Goal: Information Seeking & Learning: Learn about a topic

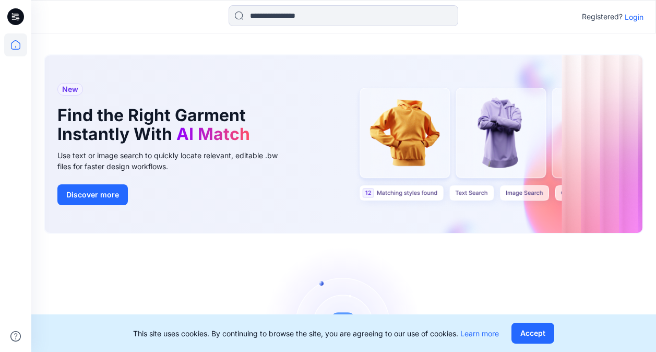
click at [634, 17] on p "Login" at bounding box center [634, 16] width 19 height 11
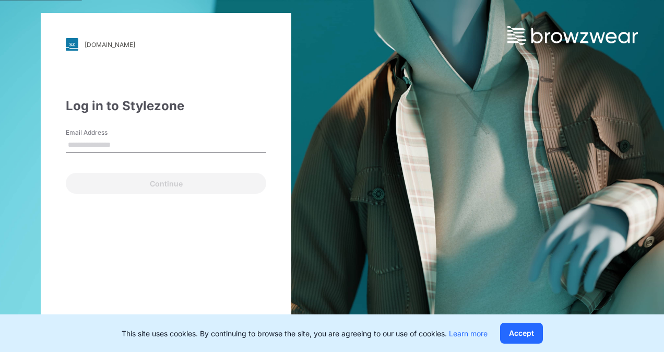
click at [86, 149] on input "Email Address" at bounding box center [166, 145] width 200 height 16
type input "**********"
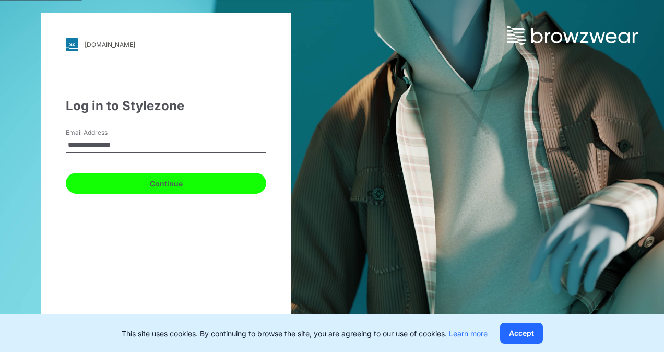
click at [145, 184] on button "Continue" at bounding box center [166, 183] width 200 height 21
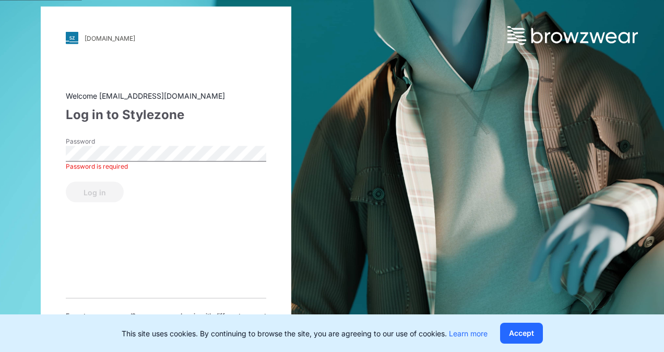
click at [417, 165] on div "[DOMAIN_NAME] Loading... Welcome [EMAIL_ADDRESS][DOMAIN_NAME] Log in to Stylezo…" at bounding box center [332, 176] width 664 height 352
click at [533, 331] on button "Accept" at bounding box center [521, 333] width 43 height 21
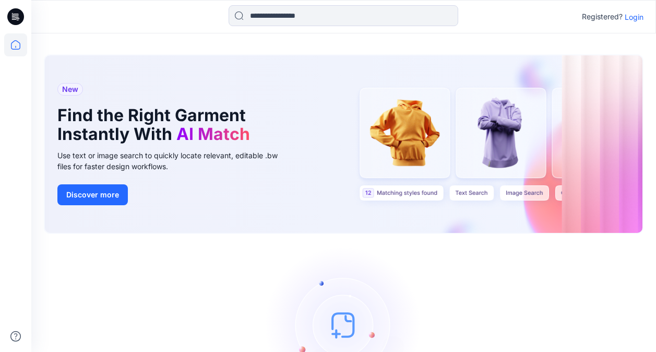
click at [633, 11] on p "Login" at bounding box center [634, 16] width 19 height 11
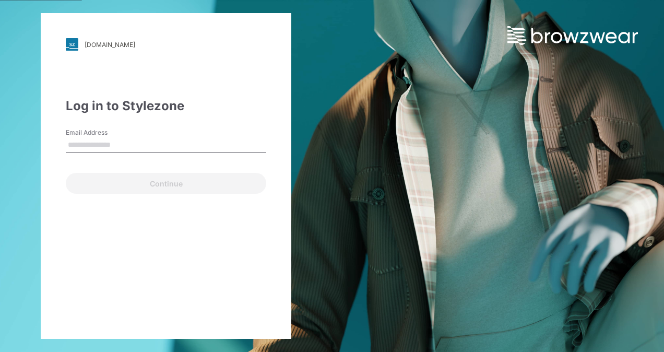
click at [97, 143] on input "Email Address" at bounding box center [166, 145] width 200 height 16
click at [416, 159] on div "[DOMAIN_NAME] Loading... Log in to Stylezone Email Address Email is required Co…" at bounding box center [332, 176] width 664 height 352
click at [80, 147] on input "Email Address" at bounding box center [166, 145] width 200 height 16
paste input "**********"
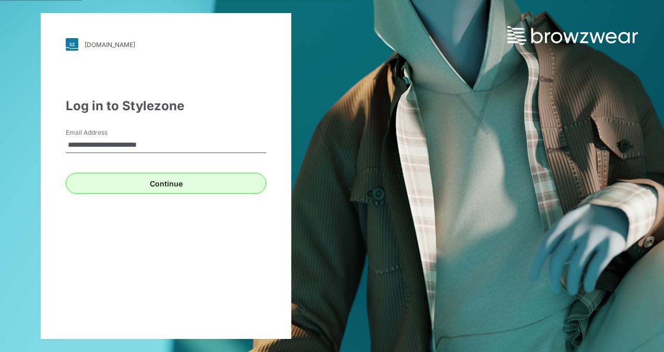
type input "**********"
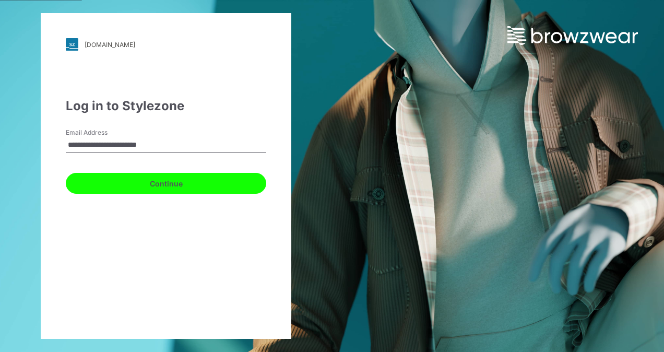
click at [164, 184] on button "Continue" at bounding box center [166, 183] width 200 height 21
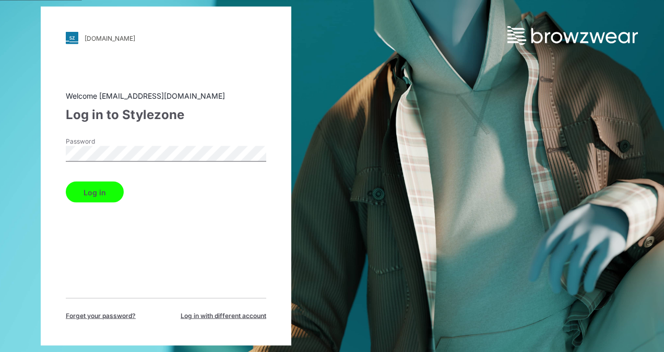
click at [66, 182] on button "Log in" at bounding box center [95, 192] width 58 height 21
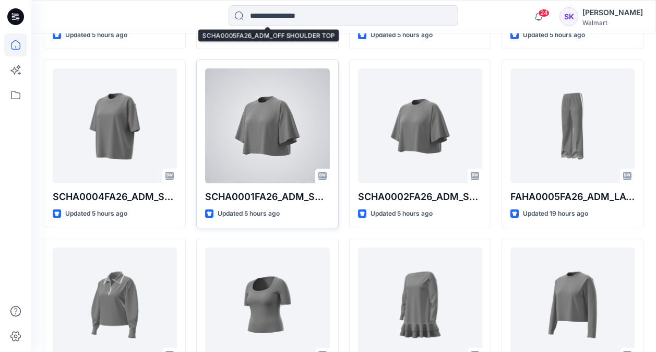
scroll to position [467, 0]
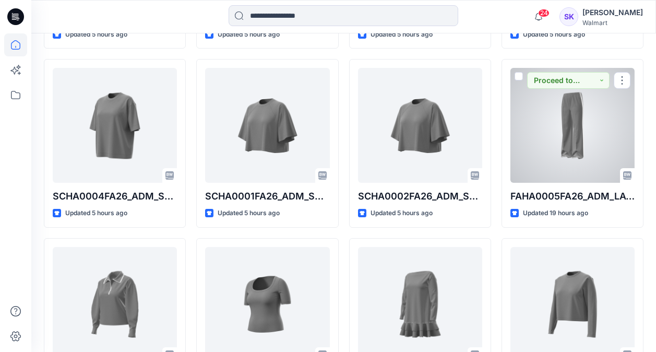
click at [570, 128] on div at bounding box center [572, 125] width 124 height 115
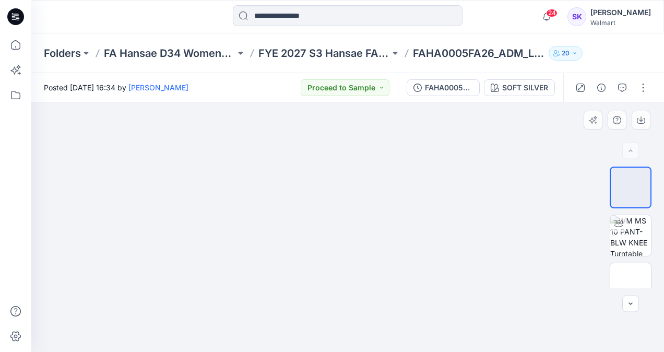
click at [313, 78] on img at bounding box center [348, 78] width 338 height 0
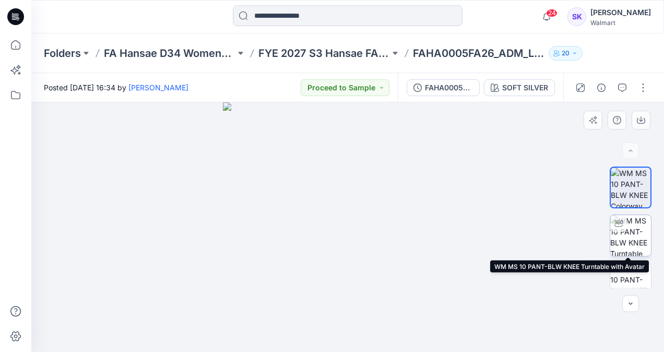
click at [623, 233] on img at bounding box center [630, 235] width 41 height 41
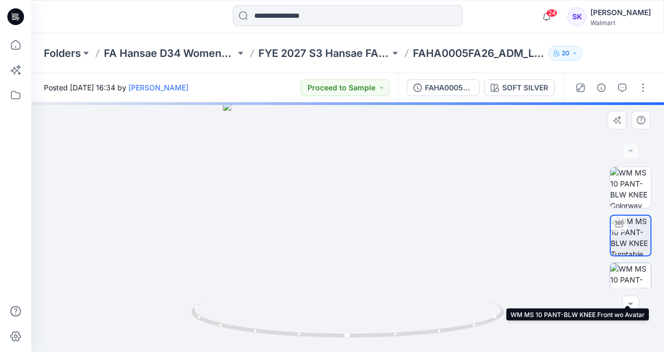
click at [623, 273] on img at bounding box center [630, 283] width 41 height 41
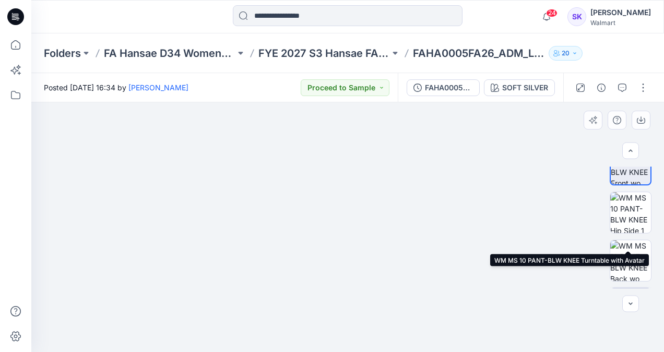
scroll to position [208, 0]
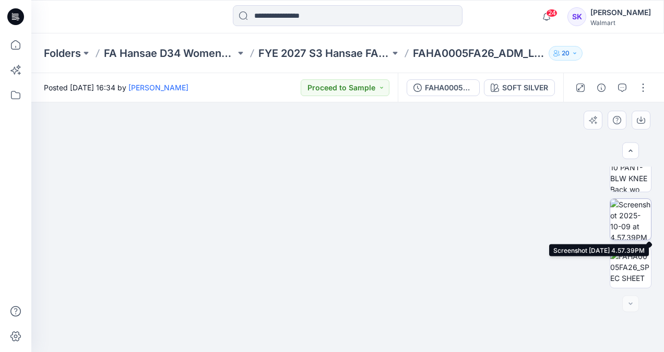
click at [620, 215] on img at bounding box center [630, 219] width 41 height 41
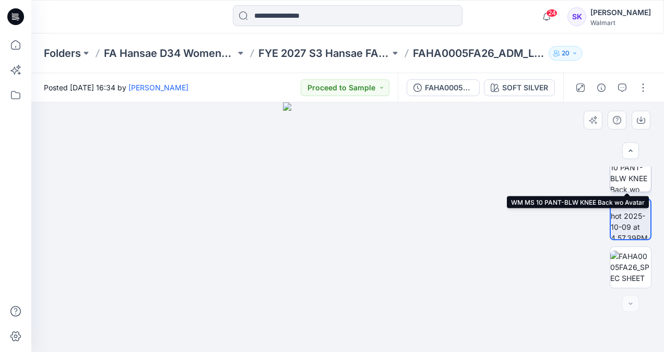
click at [622, 172] on img at bounding box center [630, 171] width 41 height 41
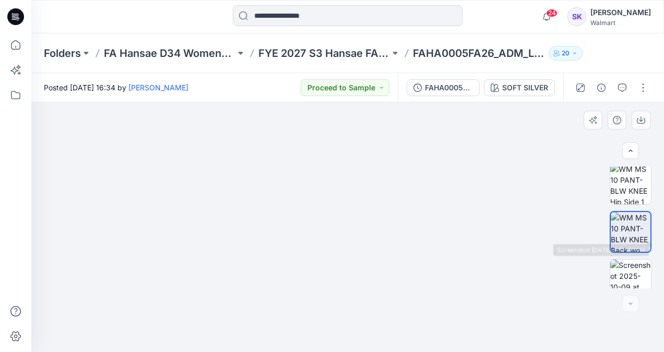
scroll to position [52, 0]
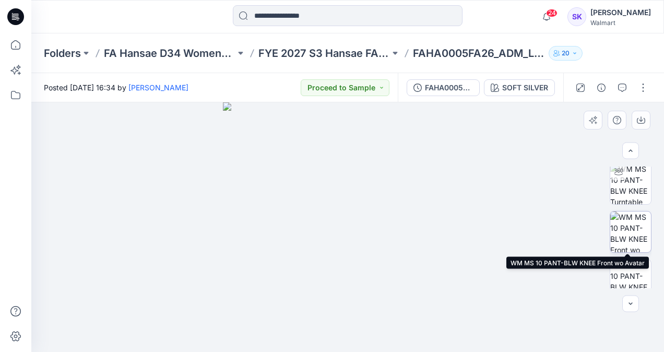
click at [625, 234] on img at bounding box center [630, 231] width 41 height 41
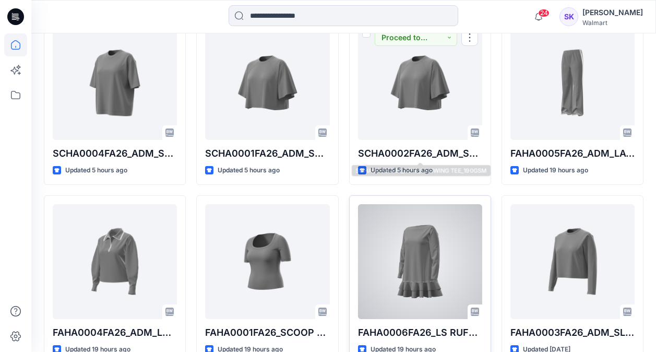
scroll to position [571, 0]
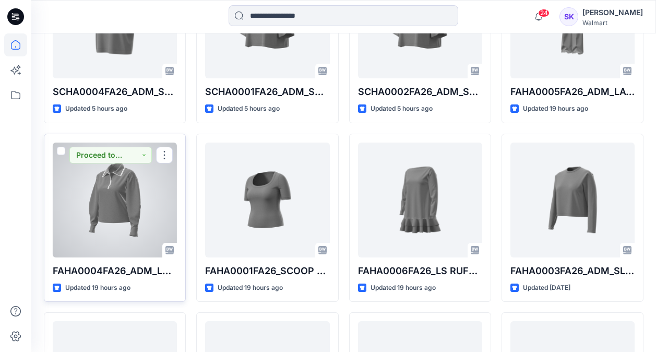
click at [109, 186] on div at bounding box center [115, 199] width 124 height 115
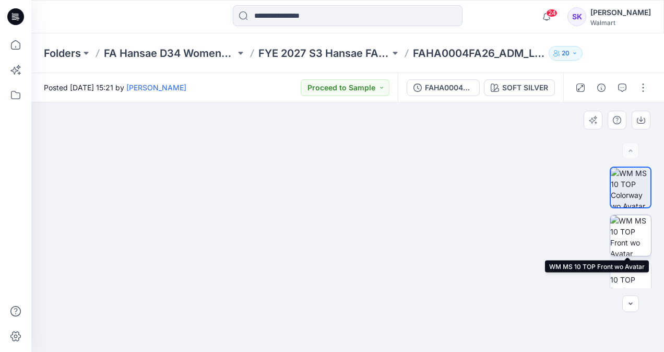
click at [636, 230] on img at bounding box center [630, 235] width 41 height 41
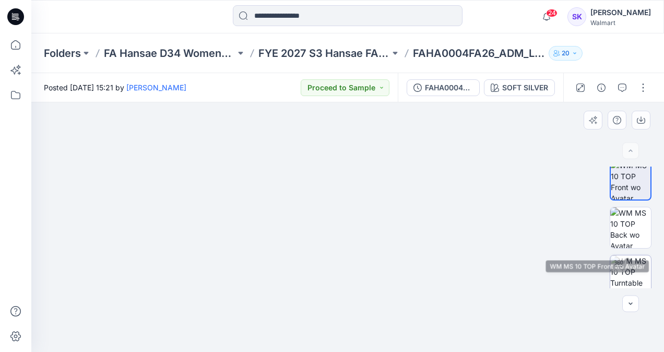
scroll to position [104, 0]
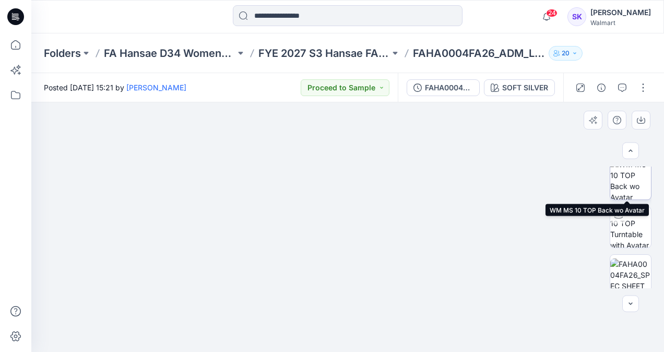
click at [639, 188] on img at bounding box center [630, 179] width 41 height 41
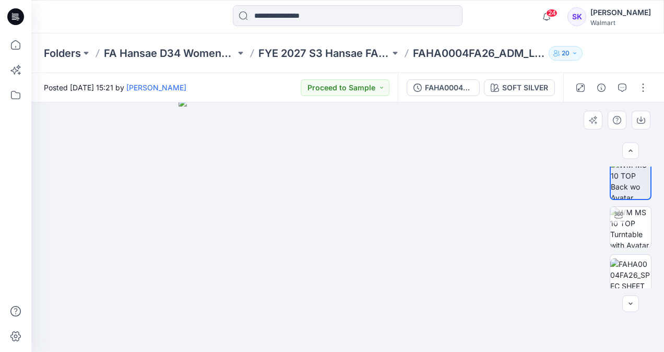
drag, startPoint x: 344, startPoint y: 156, endPoint x: 327, endPoint y: 196, distance: 43.7
click at [327, 196] on img at bounding box center [348, 225] width 338 height 254
drag, startPoint x: 353, startPoint y: 260, endPoint x: 358, endPoint y: 248, distance: 13.6
click at [358, 248] on img at bounding box center [348, 215] width 522 height 272
drag, startPoint x: 337, startPoint y: 266, endPoint x: 342, endPoint y: 255, distance: 12.1
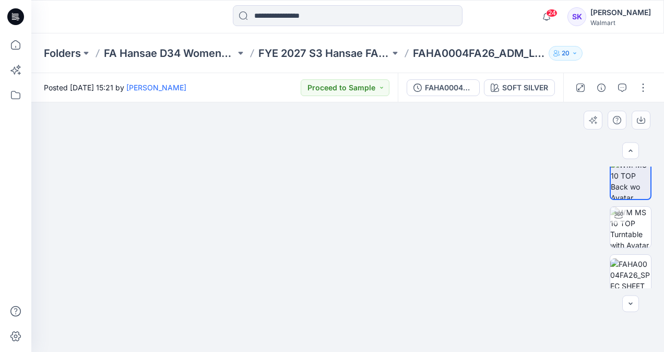
click at [342, 255] on img at bounding box center [348, 206] width 522 height 291
click at [626, 225] on img at bounding box center [630, 227] width 41 height 41
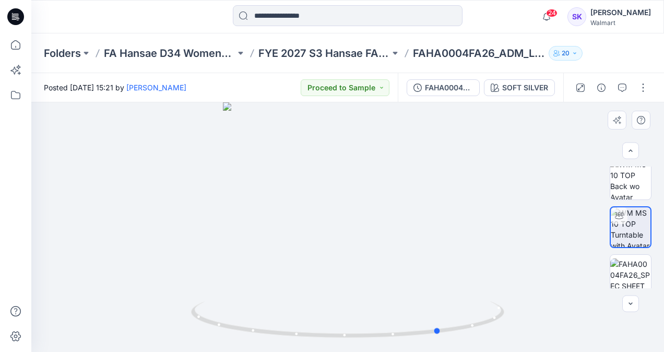
drag, startPoint x: 424, startPoint y: 283, endPoint x: 231, endPoint y: 243, distance: 197.3
click at [205, 242] on div at bounding box center [347, 226] width 633 height 249
drag, startPoint x: 452, startPoint y: 296, endPoint x: 379, endPoint y: 287, distance: 73.2
click at [379, 287] on div at bounding box center [347, 226] width 633 height 249
click at [69, 175] on div at bounding box center [347, 226] width 633 height 249
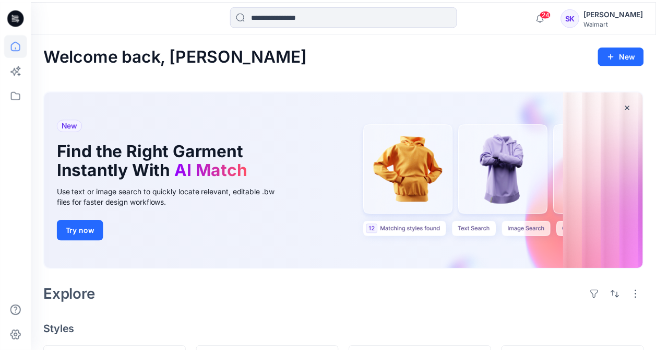
scroll to position [571, 0]
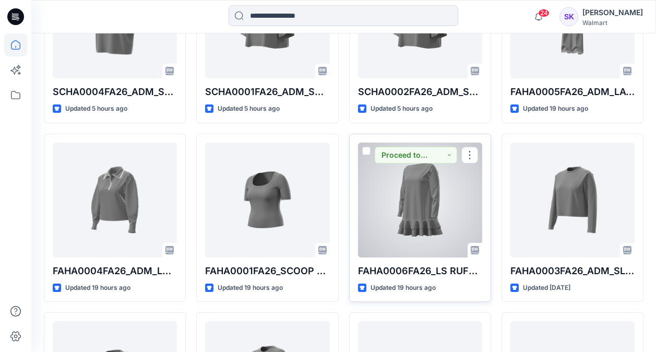
click at [413, 212] on div at bounding box center [420, 199] width 124 height 115
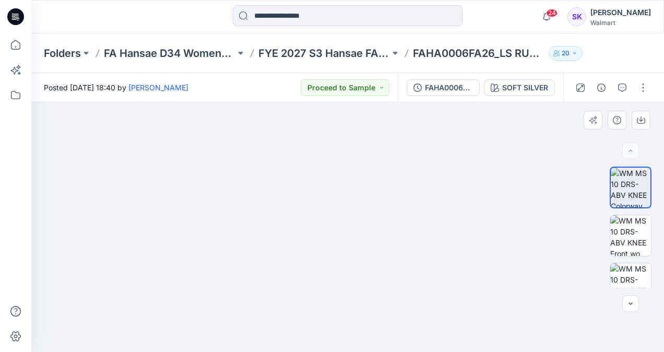
drag, startPoint x: 320, startPoint y: 180, endPoint x: 348, endPoint y: 148, distance: 41.8
click at [348, 148] on img at bounding box center [348, 155] width 472 height 391
click at [636, 240] on img at bounding box center [630, 235] width 41 height 41
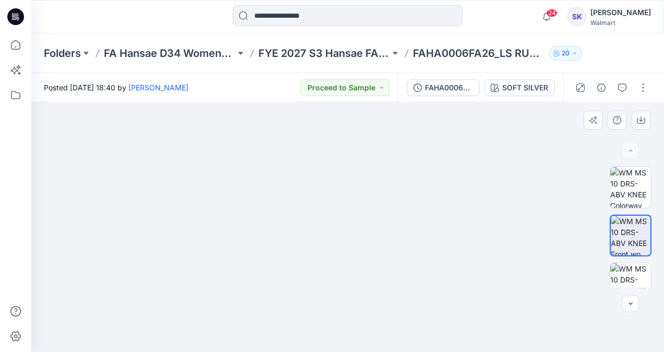
drag, startPoint x: 359, startPoint y: 179, endPoint x: 358, endPoint y: 140, distance: 38.1
click at [358, 140] on img at bounding box center [348, 140] width 522 height 424
drag, startPoint x: 390, startPoint y: 172, endPoint x: 372, endPoint y: 262, distance: 91.6
click at [372, 262] on img at bounding box center [348, 186] width 522 height 331
drag, startPoint x: 360, startPoint y: 167, endPoint x: 367, endPoint y: 129, distance: 38.3
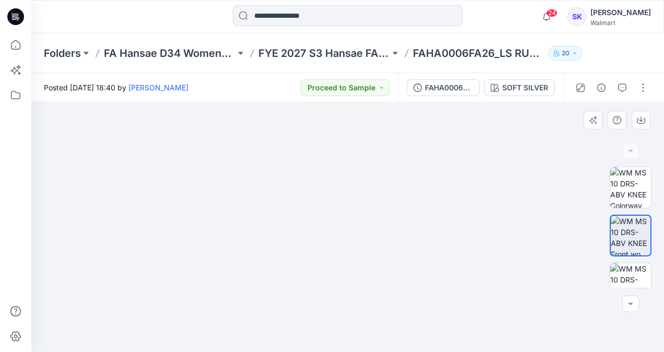
click at [367, 130] on img at bounding box center [348, 201] width 522 height 302
drag, startPoint x: 376, startPoint y: 222, endPoint x: 374, endPoint y: 162, distance: 59.5
click at [374, 162] on img at bounding box center [348, 138] width 522 height 427
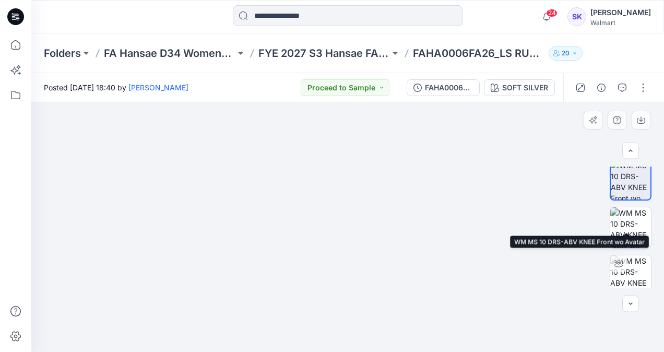
scroll to position [157, 0]
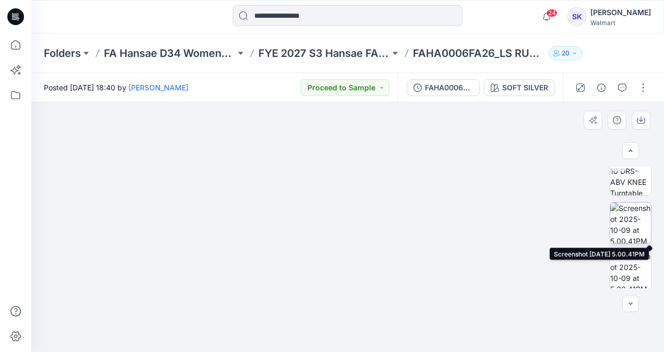
click at [630, 216] on img at bounding box center [630, 223] width 41 height 41
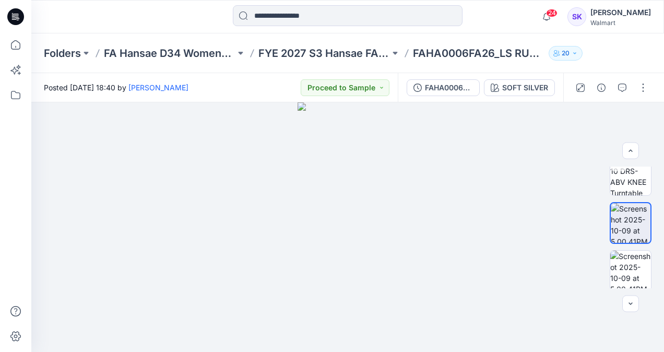
click at [91, 23] on div at bounding box center [110, 16] width 158 height 23
drag, startPoint x: 346, startPoint y: 149, endPoint x: 342, endPoint y: 194, distance: 45.0
click at [343, 196] on img at bounding box center [347, 202] width 179 height 299
click at [89, 22] on div at bounding box center [110, 16] width 158 height 23
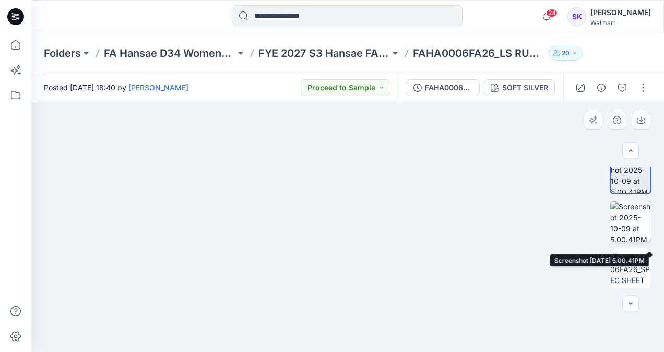
scroll to position [208, 0]
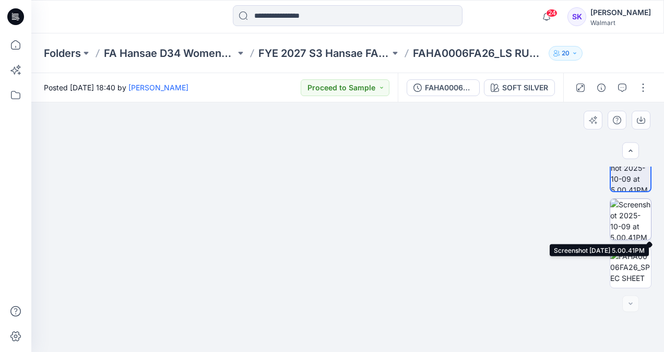
click at [621, 217] on img at bounding box center [630, 219] width 41 height 41
